Goal: Navigation & Orientation: Find specific page/section

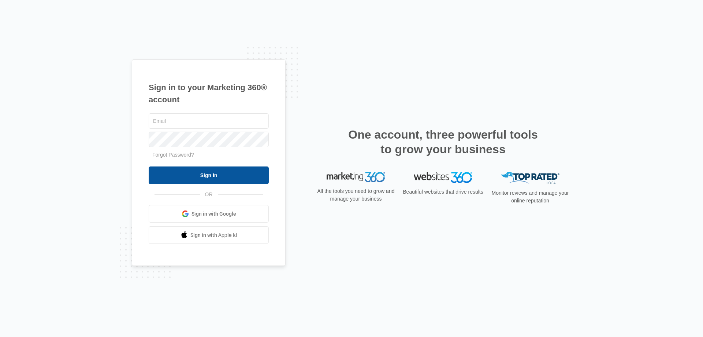
type input "[EMAIL_ADDRESS][DOMAIN_NAME]"
click at [211, 175] on input "Sign In" at bounding box center [209, 175] width 120 height 18
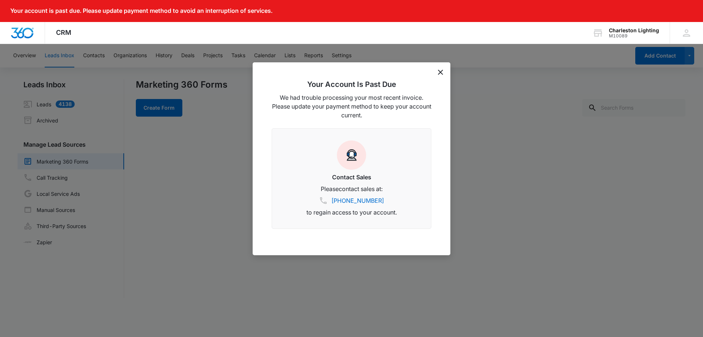
click at [439, 73] on icon "dismiss this dialog" at bounding box center [440, 72] width 5 height 5
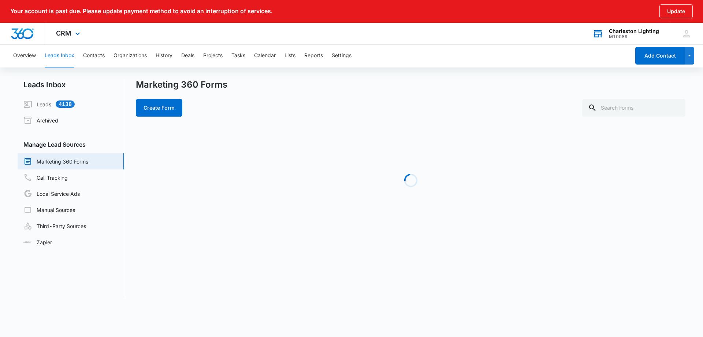
click at [644, 27] on div "Charleston Lighting M10089 Your Accounts View All" at bounding box center [625, 34] width 88 height 22
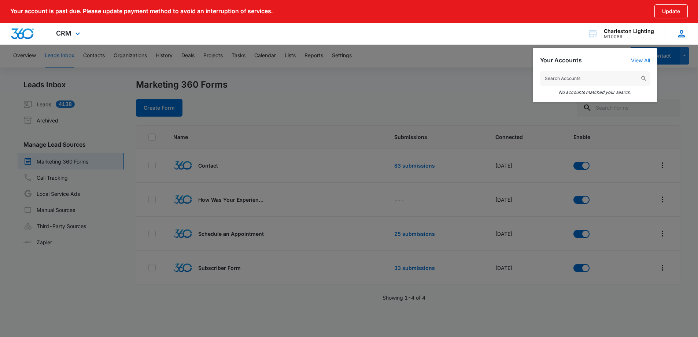
click at [673, 30] on div "HW [PERSON_NAME] [EMAIL_ADDRESS][DOMAIN_NAME] My Profile Notifications Support …" at bounding box center [680, 34] width 33 height 22
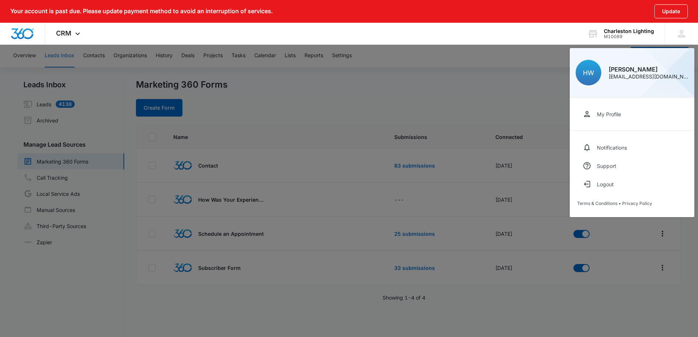
click at [504, 68] on div at bounding box center [349, 168] width 698 height 337
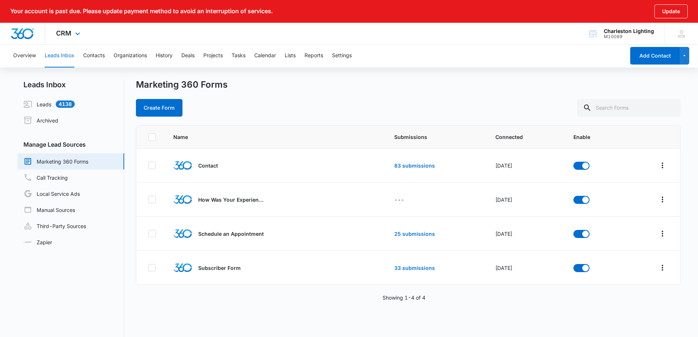
click at [27, 35] on img "Dashboard" at bounding box center [22, 33] width 23 height 11
